Goal: Communication & Community: Answer question/provide support

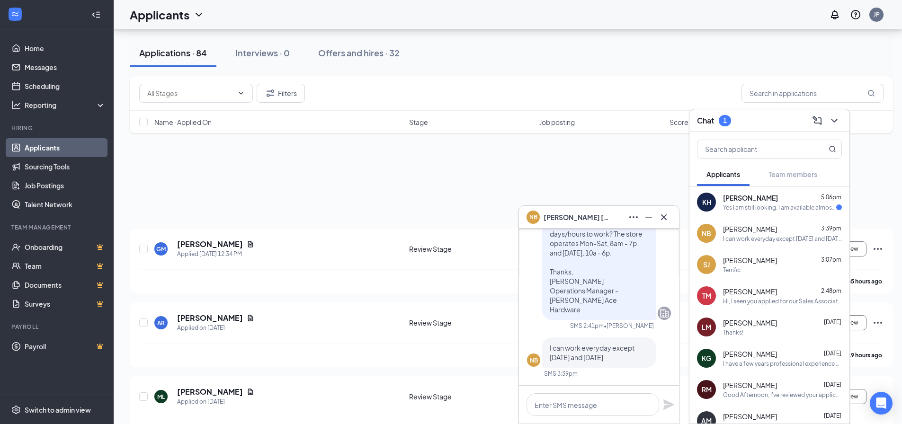
scroll to position [1941, 0]
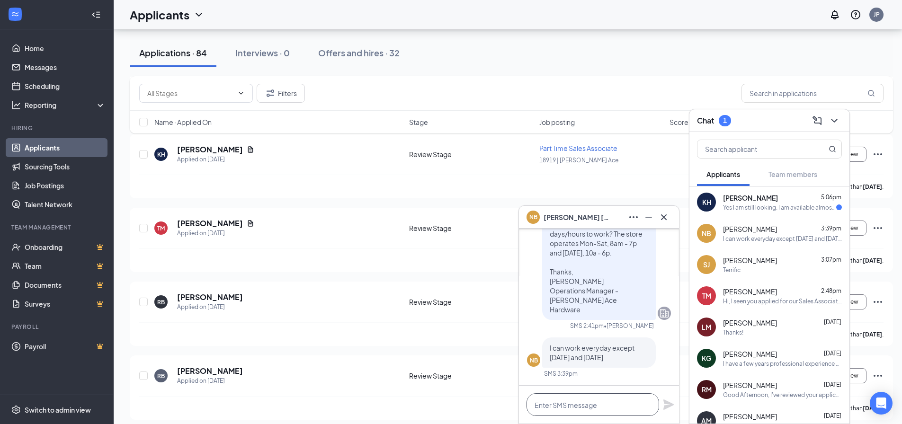
click at [587, 409] on textarea at bounding box center [592, 404] width 133 height 23
type textarea "A"
type textarea "a"
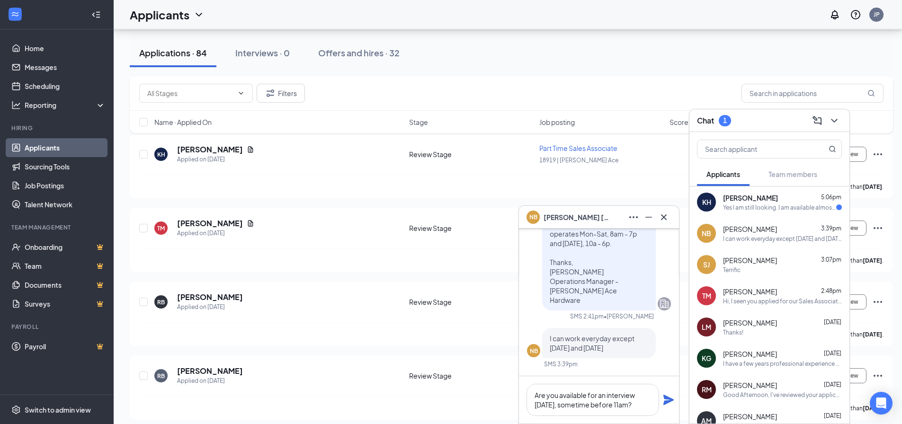
click at [668, 399] on icon "Plane" at bounding box center [668, 400] width 10 height 10
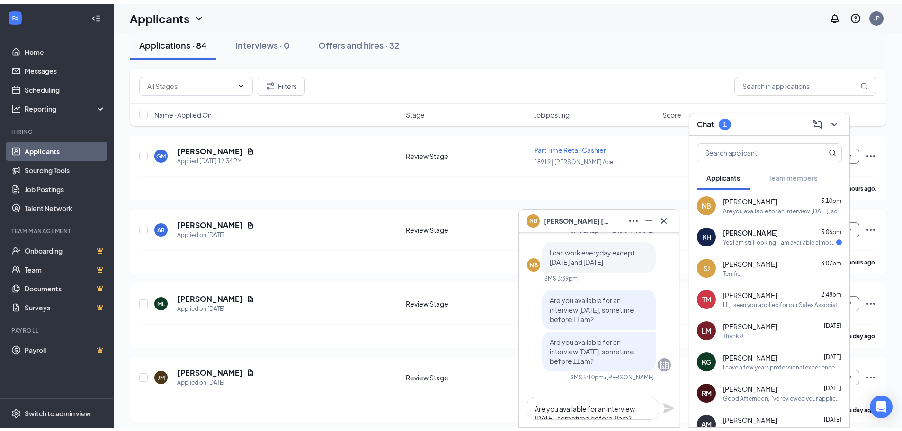
scroll to position [0, 0]
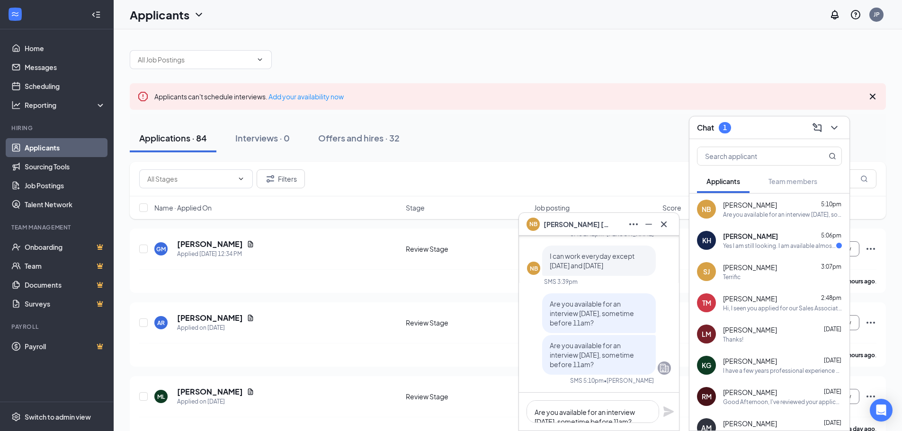
click at [743, 235] on span "[PERSON_NAME]" at bounding box center [750, 235] width 55 height 9
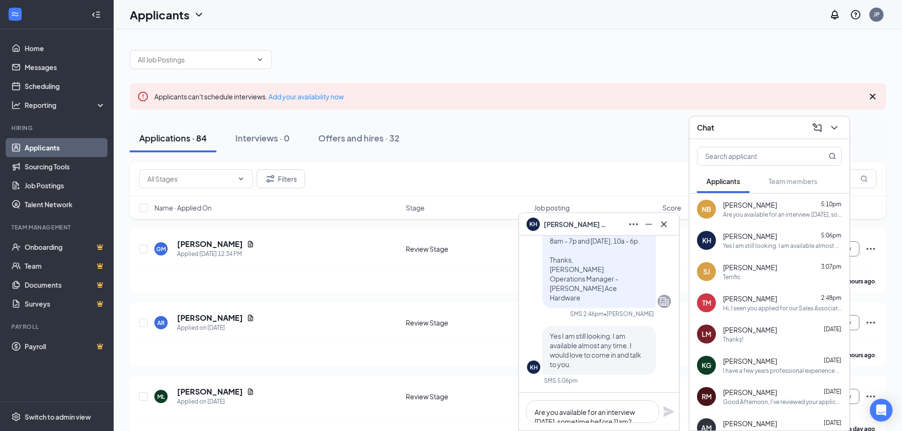
click at [757, 205] on span "[PERSON_NAME]" at bounding box center [750, 204] width 54 height 9
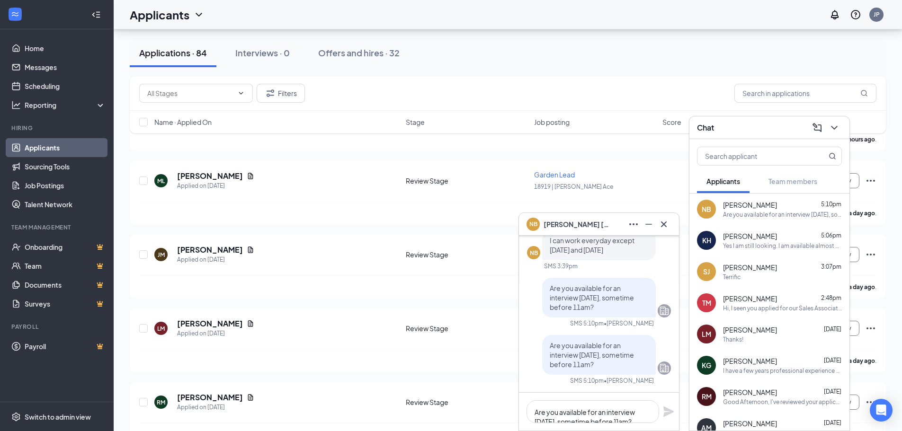
scroll to position [237, 0]
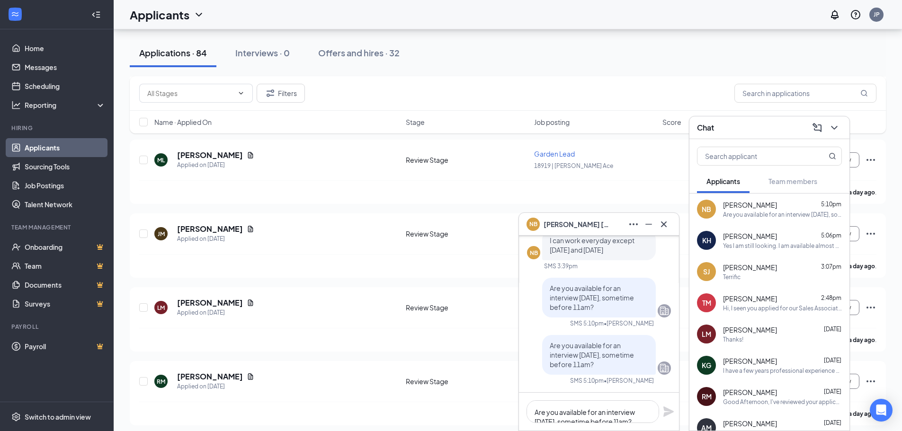
drag, startPoint x: 542, startPoint y: 346, endPoint x: 596, endPoint y: 365, distance: 58.1
click at [596, 365] on div "Are you available for an interview [DATE], sometime before 11am?" at bounding box center [599, 355] width 114 height 40
copy span "Are you available for an interview [DATE], sometime before 11am?"
click at [731, 244] on div "Yes I am still looking. I am available almost any time. I would love to come in…" at bounding box center [782, 246] width 119 height 8
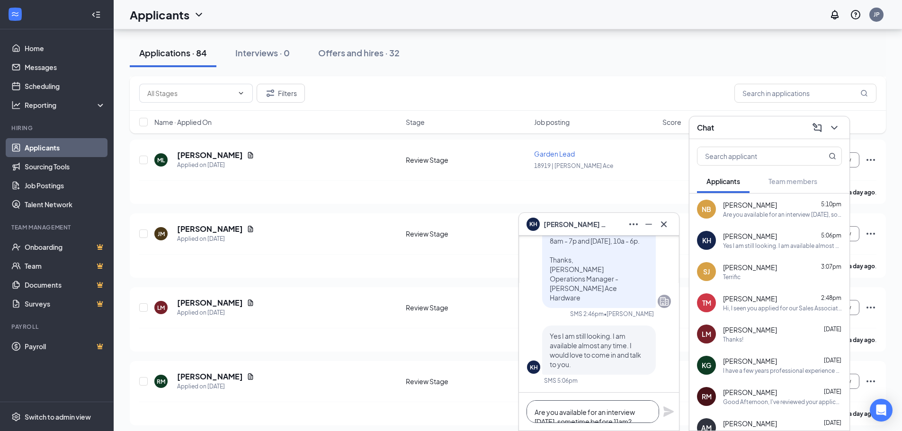
click at [570, 410] on textarea "Are you available for an interview [DATE], sometime before 11am?" at bounding box center [592, 411] width 133 height 23
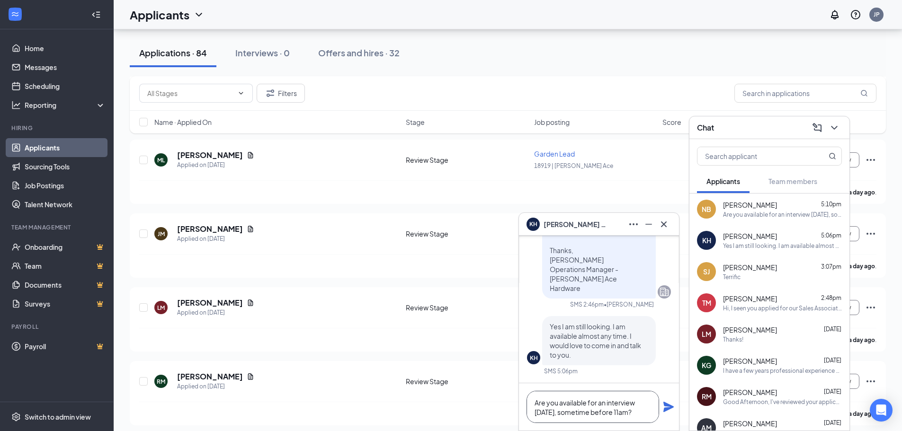
scroll to position [0, 0]
click at [629, 411] on textarea "Are you available for an interview [DATE], sometime before 11am?" at bounding box center [592, 407] width 133 height 32
type textarea "Are you available for an interview [DATE], sometime before 12pm?"
click at [667, 406] on icon "Plane" at bounding box center [668, 407] width 10 height 10
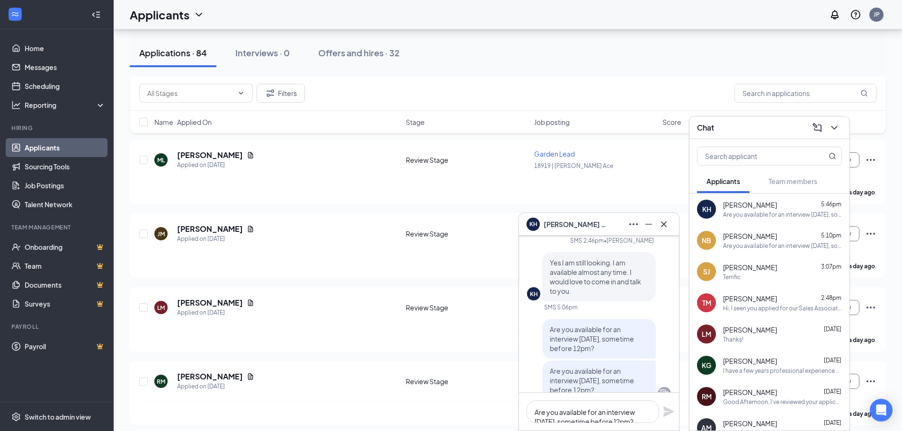
scroll to position [0, 0]
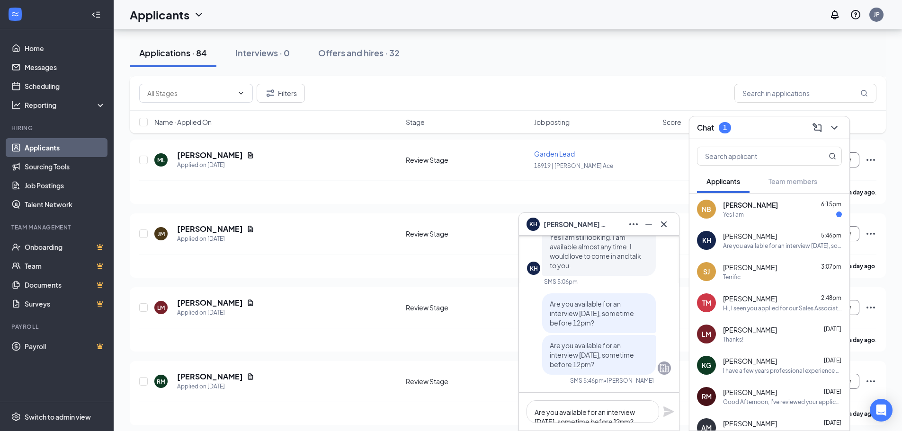
click at [733, 215] on div "Yes I am" at bounding box center [733, 215] width 21 height 8
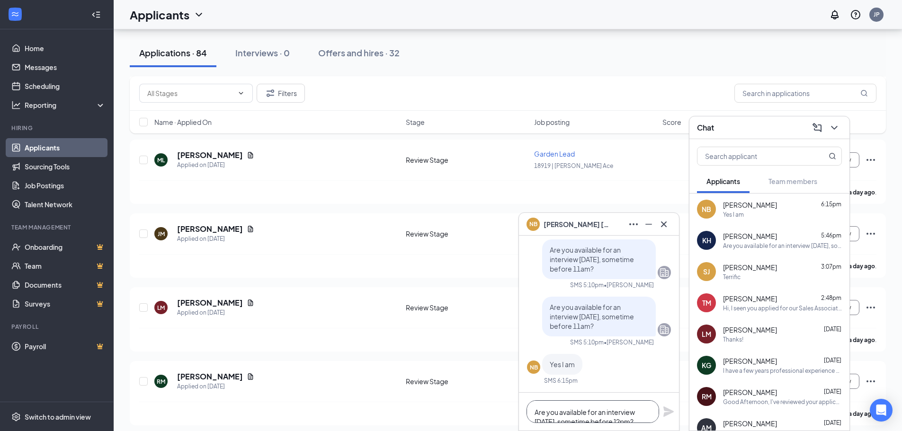
click at [541, 412] on textarea "Are you available for an interview [DATE], sometime before 12pm?" at bounding box center [592, 411] width 133 height 23
type textarea "I"
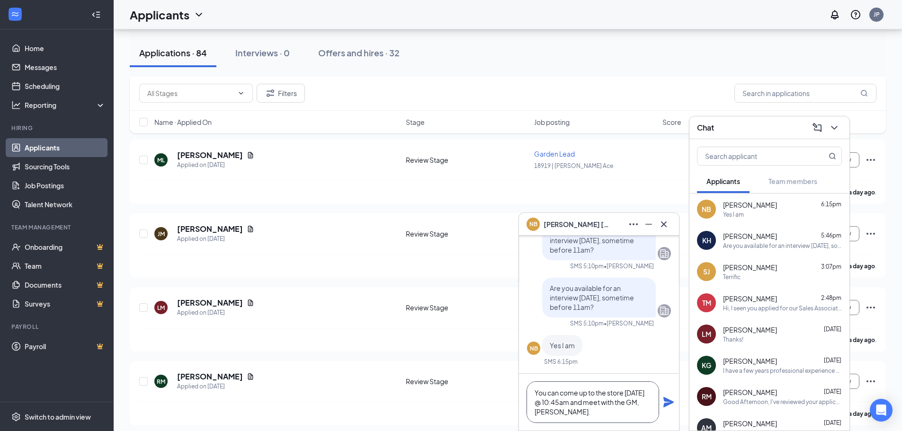
scroll to position [1, 0]
click at [626, 393] on textarea "You can come up to the store [DATE] @ 10:45am and meet with the GM, [PERSON_NAM…" at bounding box center [592, 403] width 133 height 42
click at [569, 402] on textarea "You can come up to the store in [GEOGRAPHIC_DATA] [DATE] @ 10:45am and meet wit…" at bounding box center [592, 403] width 133 height 42
click at [638, 414] on textarea "You can come up to the store in [GEOGRAPHIC_DATA] [DATE] @ 10:45am and meet wit…" at bounding box center [592, 403] width 133 height 42
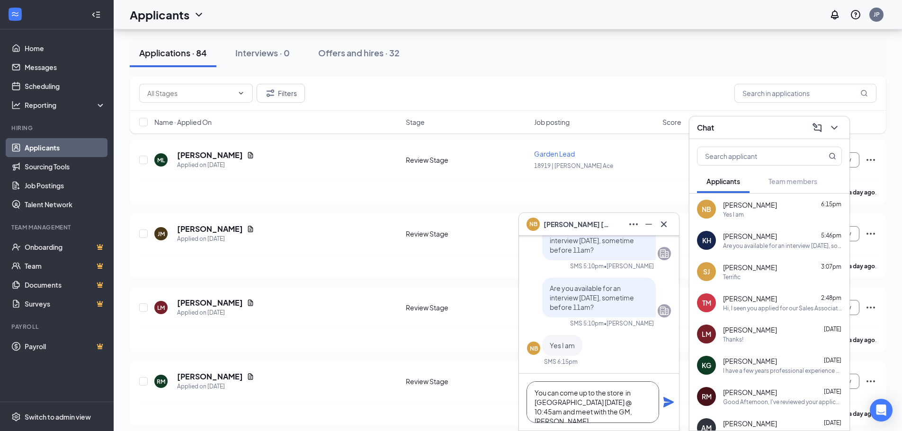
click at [551, 413] on textarea "You can come up to the store in [GEOGRAPHIC_DATA] [DATE] @ 10:45am and meet wit…" at bounding box center [592, 403] width 133 height 42
click at [649, 411] on textarea "You can come up to the store in [GEOGRAPHIC_DATA] [DATE] @ 10:45am and intervie…" at bounding box center [592, 403] width 133 height 42
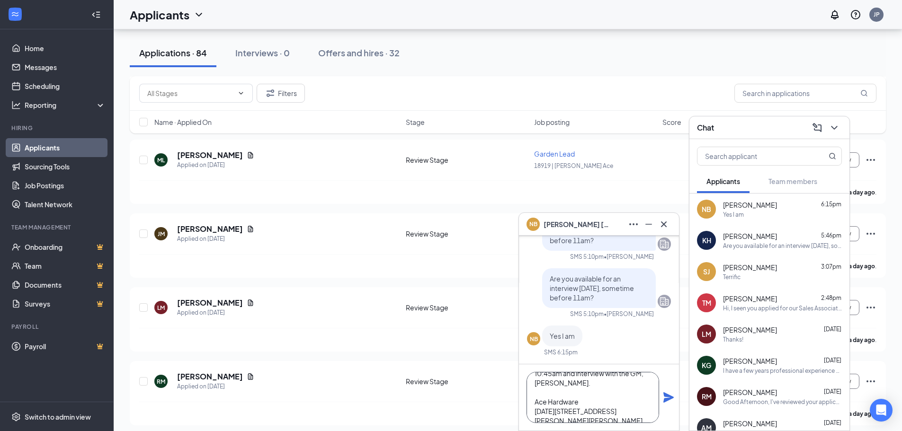
scroll to position [0, 0]
click at [535, 383] on textarea "You can come up to the store in [GEOGRAPHIC_DATA] [DATE] @ 10:45am and intervie…" at bounding box center [592, 397] width 133 height 51
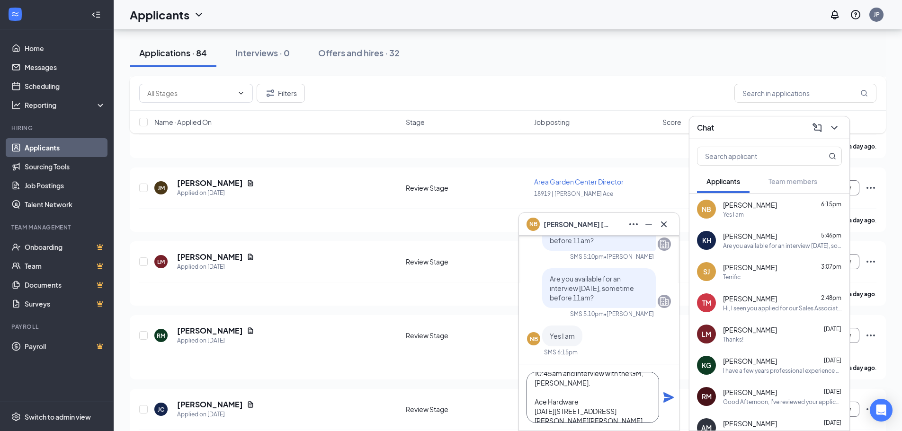
scroll to position [284, 0]
click at [598, 409] on textarea "Great! You can come up to the store in [GEOGRAPHIC_DATA] [DATE] @ 10:45am and i…" at bounding box center [592, 397] width 133 height 51
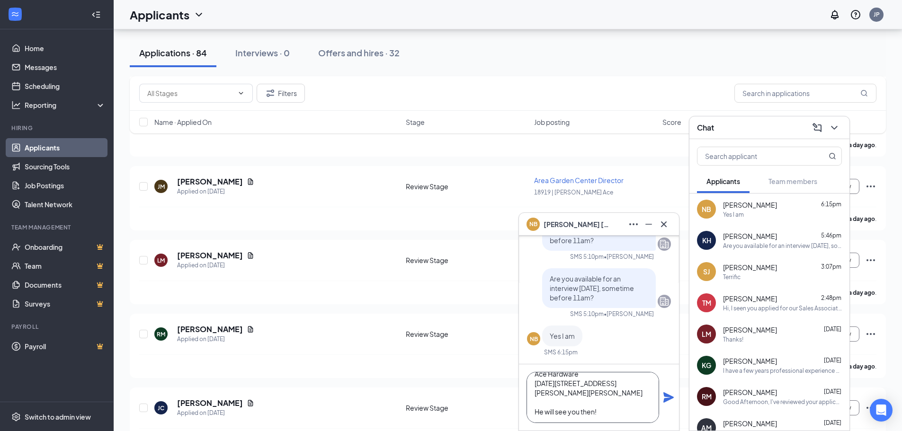
scroll to position [67, 0]
type textarea "Great! You can come up to the store in [GEOGRAPHIC_DATA] [DATE] @ 10:45am and i…"
click at [667, 399] on icon "Plane" at bounding box center [668, 397] width 10 height 10
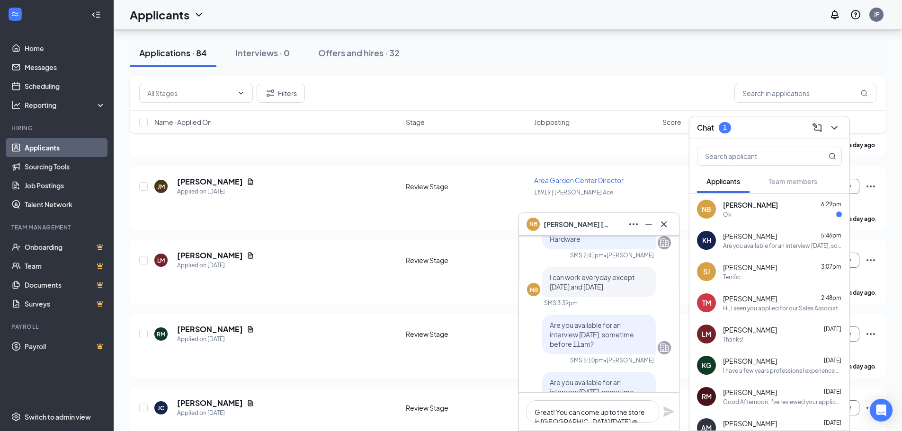
scroll to position [-417, 0]
click at [775, 211] on div "Ok" at bounding box center [782, 215] width 119 height 8
